Goal: Information Seeking & Learning: Learn about a topic

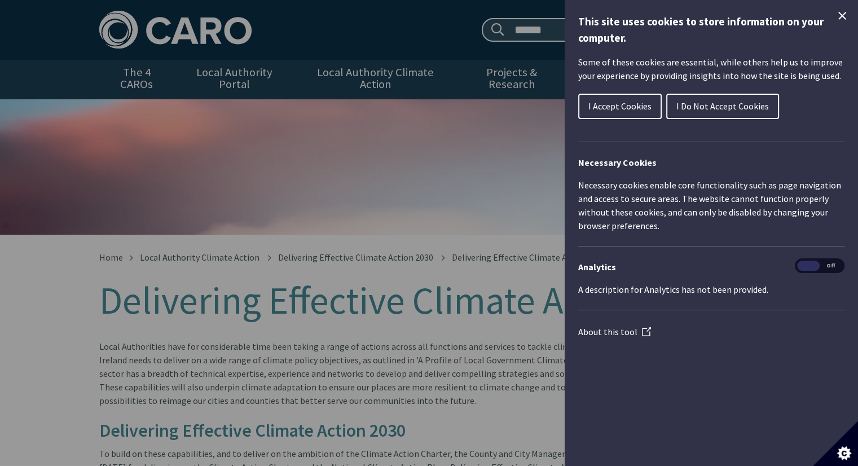
scroll to position [523, 0]
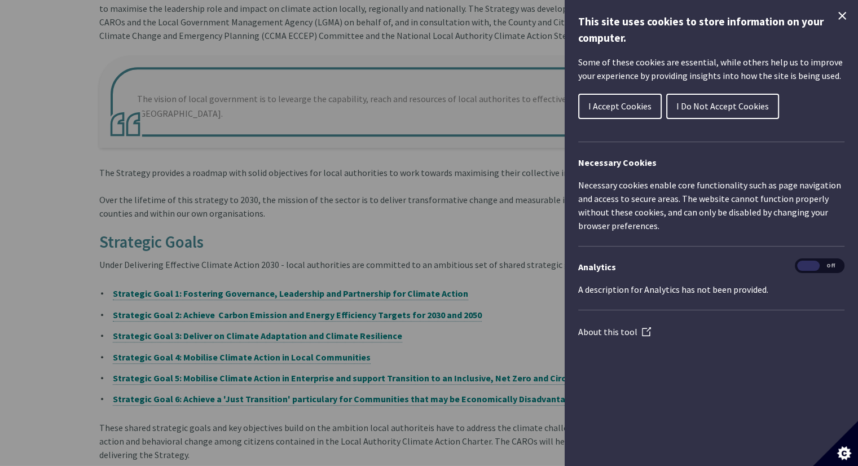
click at [626, 103] on span "I Accept Cookies" at bounding box center [619, 105] width 63 height 11
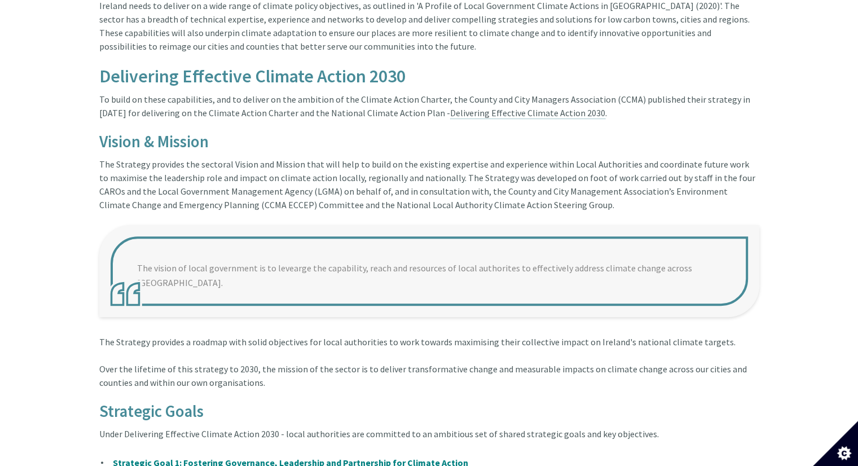
scroll to position [0, 0]
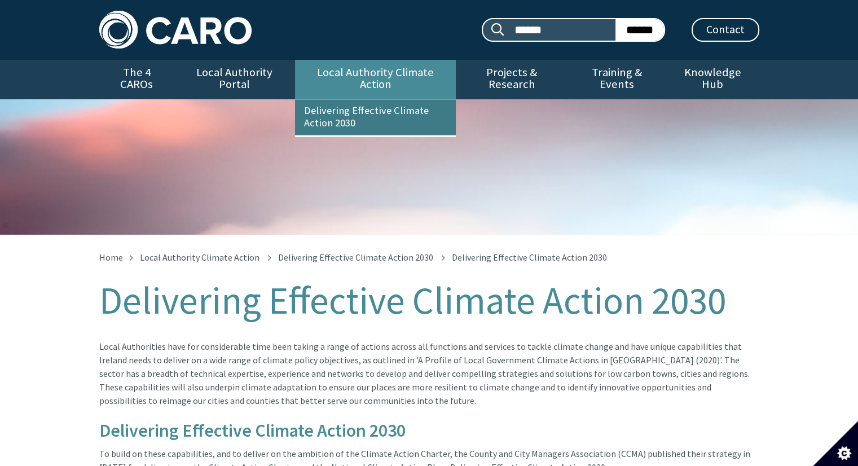
click at [400, 103] on link "Delivering Effective Climate Action 2030" at bounding box center [375, 117] width 161 height 35
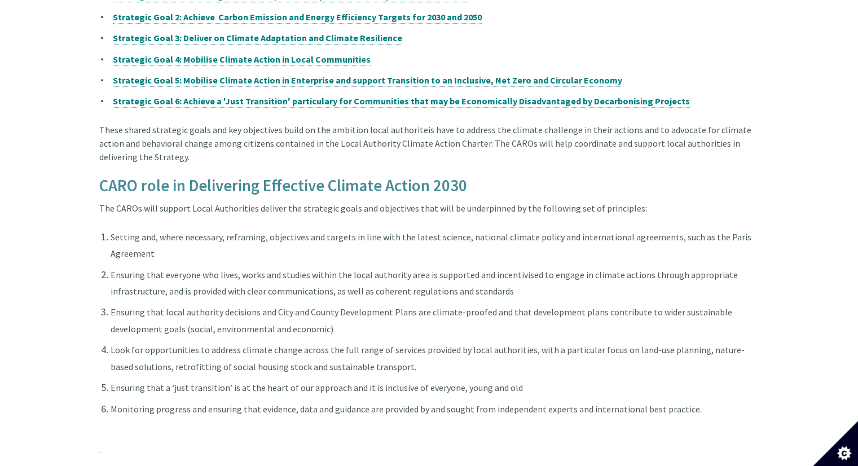
scroll to position [539, 0]
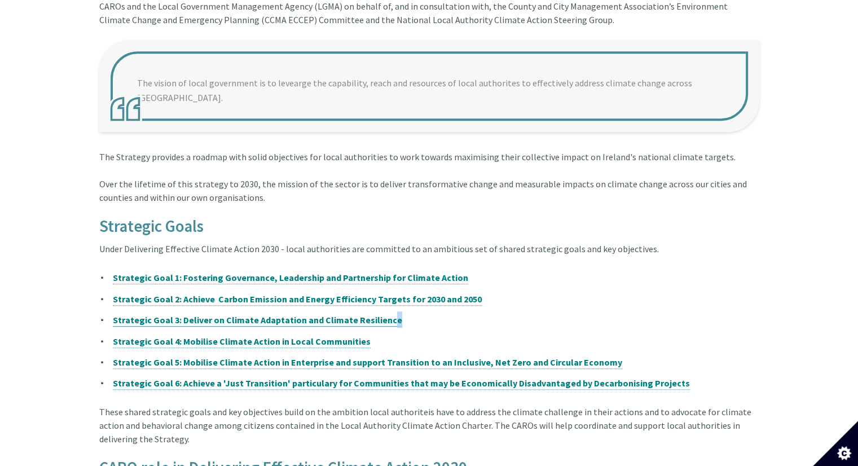
drag, startPoint x: 431, startPoint y: 292, endPoint x: 383, endPoint y: 294, distance: 48.5
click at [383, 311] on li "Strategic Goal 3: Deliver on Climate Adaptation and Climate Resilience" at bounding box center [429, 319] width 660 height 16
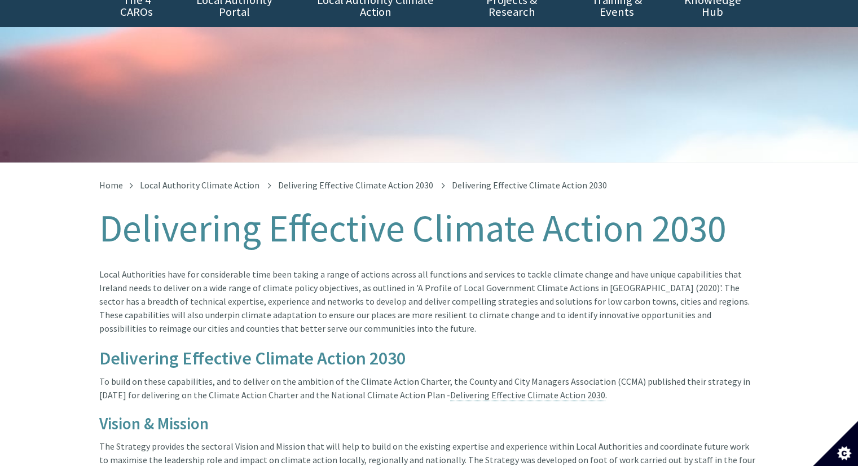
scroll to position [0, 0]
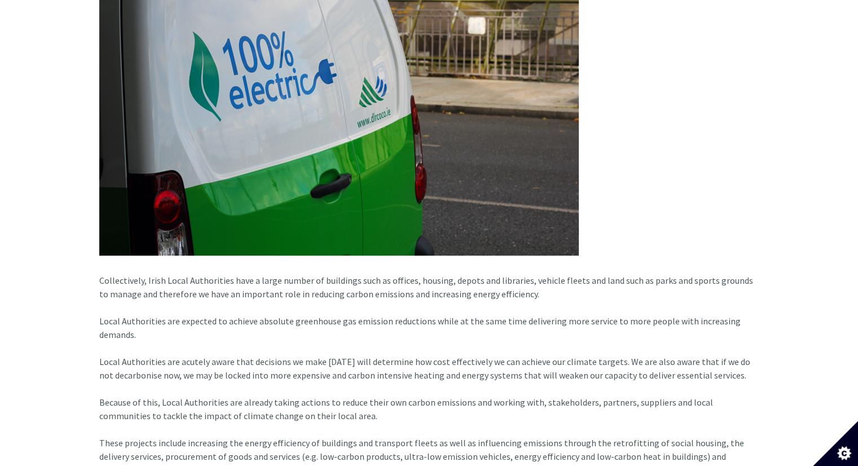
scroll to position [523, 0]
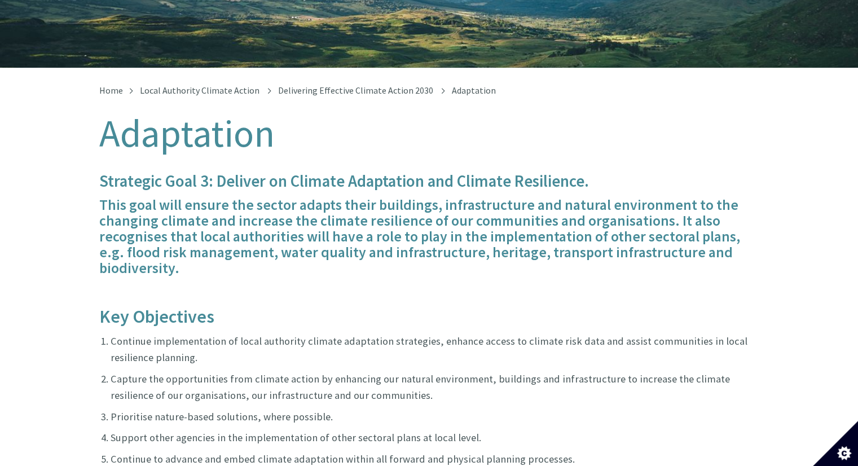
scroll to position [169, 0]
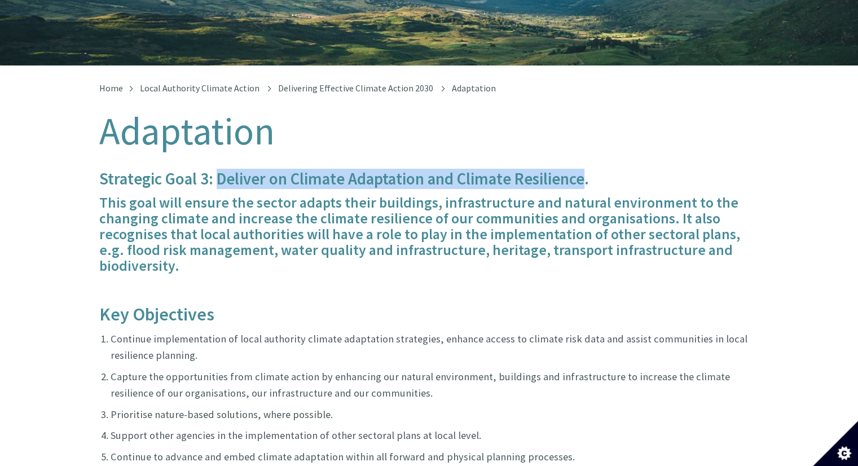
drag, startPoint x: 219, startPoint y: 163, endPoint x: 580, endPoint y: 165, distance: 360.8
click at [580, 170] on h4 "Strategic Goal 3: Deliver on Climate Adaptation and Climate Resilience." at bounding box center [429, 179] width 660 height 18
copy h4 "Deliver on Climate Adaptation and Climate Resilience"
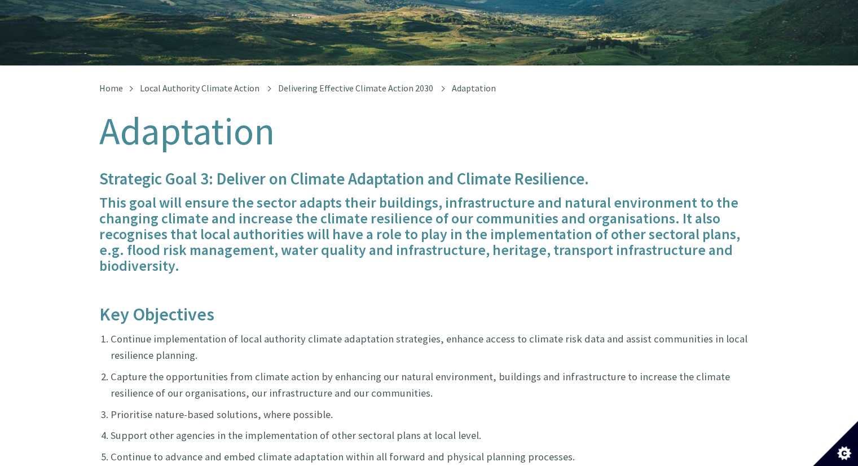
click at [245, 218] on h5 "This goal will ensure the sector adapts their buildings, infrastructure and nat…" at bounding box center [429, 234] width 660 height 79
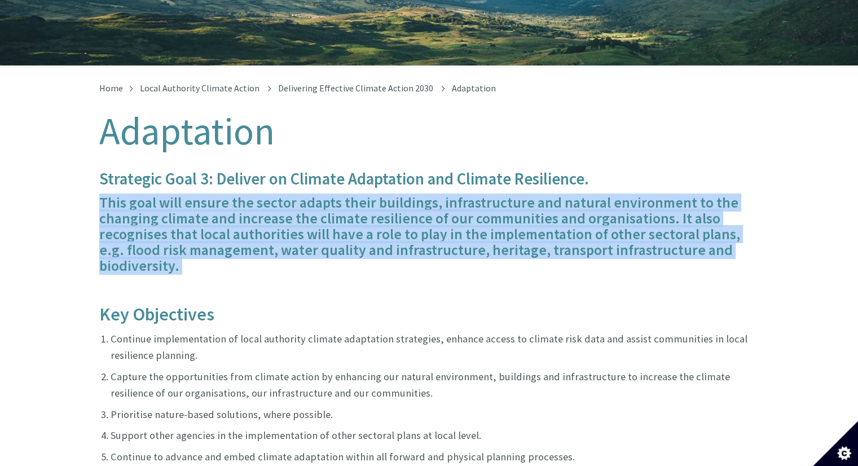
click at [245, 218] on h5 "This goal will ensure the sector adapts their buildings, infrastructure and nat…" at bounding box center [429, 234] width 660 height 79
click at [250, 249] on h5 "This goal will ensure the sector adapts their buildings, infrastructure and nat…" at bounding box center [429, 234] width 660 height 79
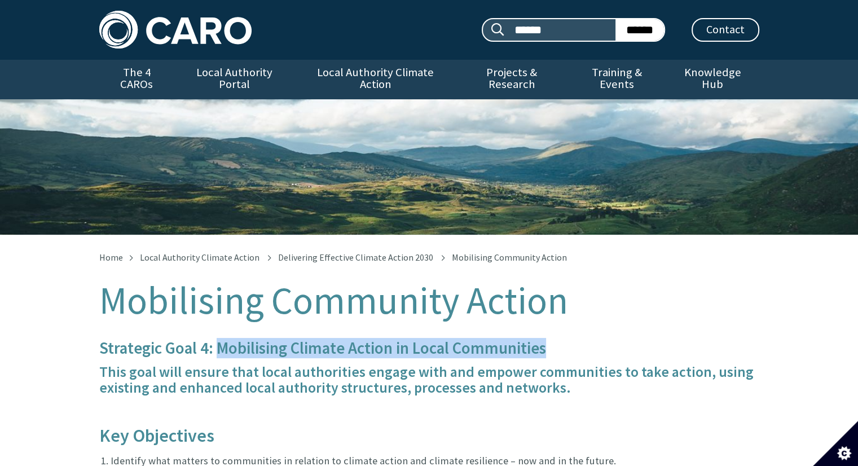
drag, startPoint x: 559, startPoint y: 336, endPoint x: 219, endPoint y: 340, distance: 340.0
click at [219, 340] on h4 "Strategic Goal 4: Mobilising Climate Action in Local Communities" at bounding box center [429, 348] width 660 height 18
copy h4 "Mobilising Climate Action in Local Communities"
